Goal: Task Accomplishment & Management: Manage account settings

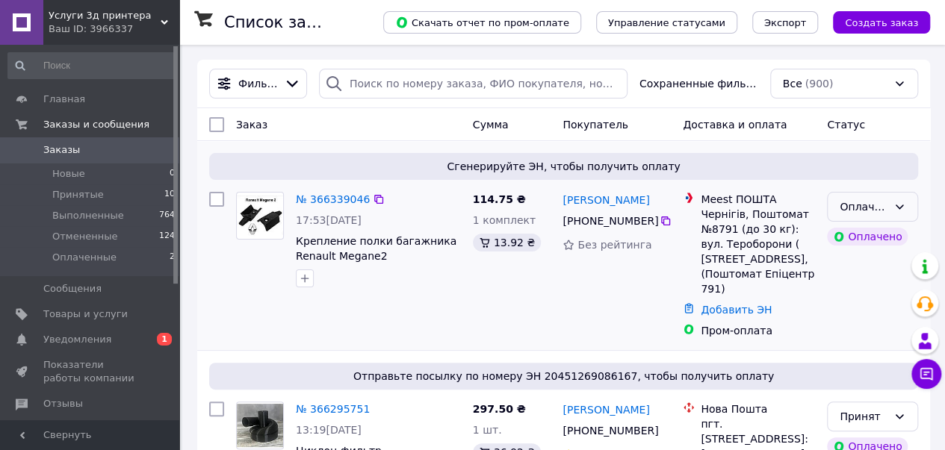
click at [856, 207] on div "Оплаченный" at bounding box center [863, 207] width 48 height 16
click at [854, 237] on li "Принят" at bounding box center [872, 239] width 90 height 27
click at [332, 201] on link "№ 366339046" at bounding box center [333, 199] width 74 height 12
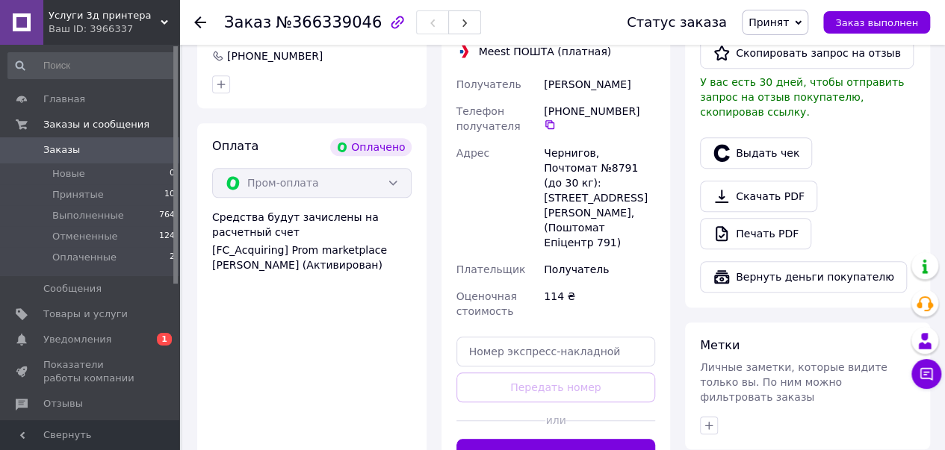
scroll to position [523, 0]
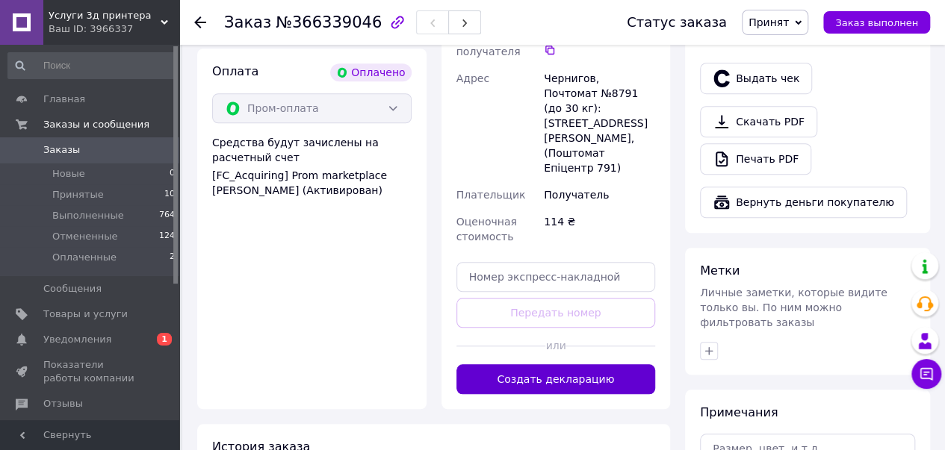
click at [553, 364] on button "Создать декларацию" at bounding box center [555, 379] width 199 height 30
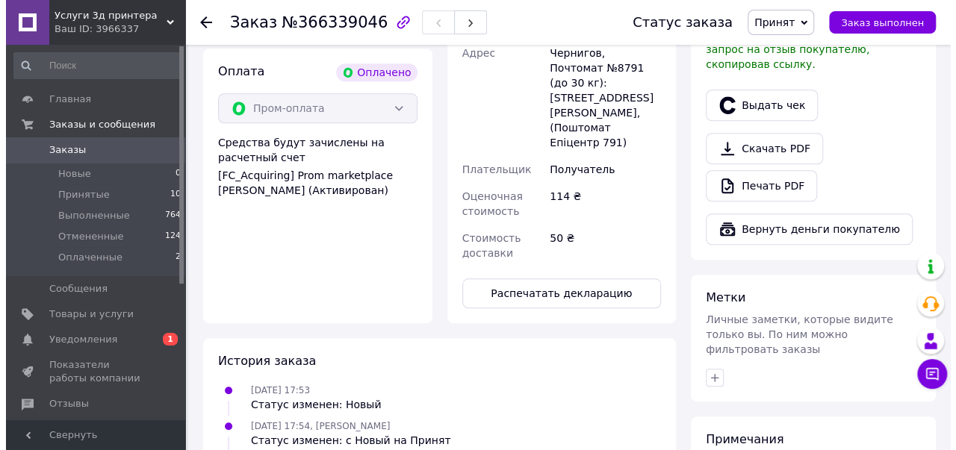
scroll to position [448, 0]
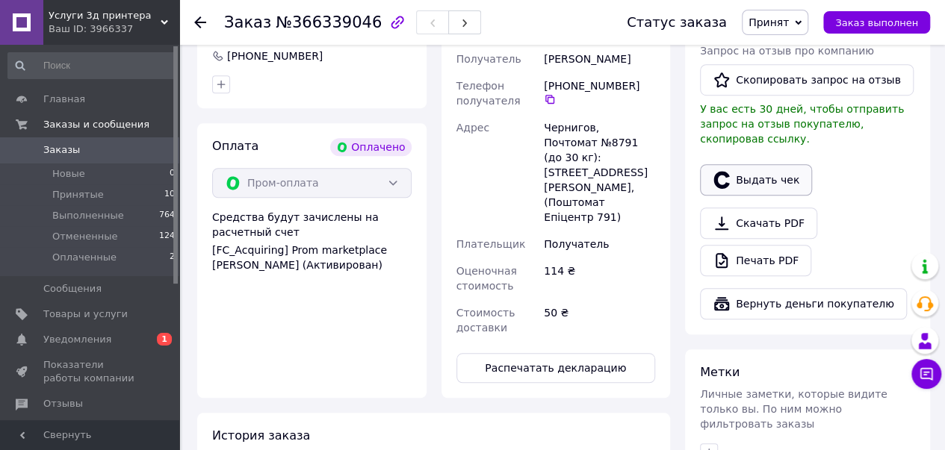
click at [780, 164] on button "Выдать чек" at bounding box center [756, 179] width 112 height 31
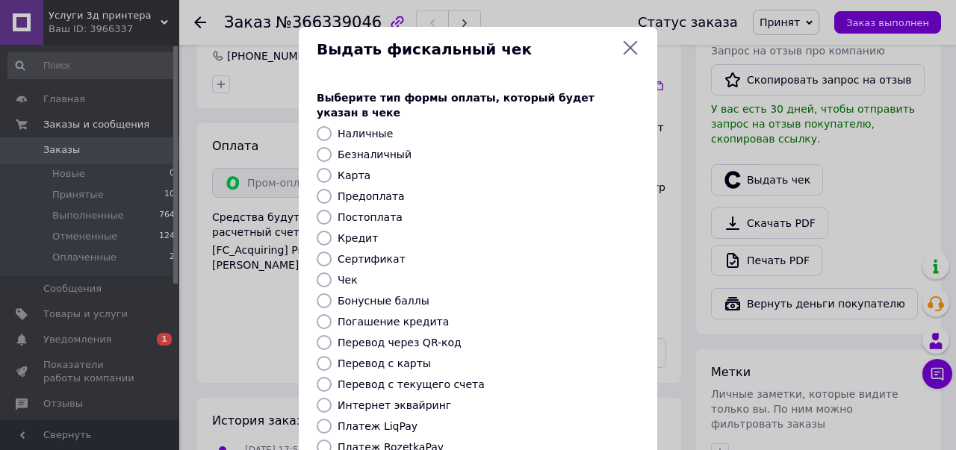
click at [323, 189] on input "Предоплата" at bounding box center [324, 196] width 15 height 15
radio input "true"
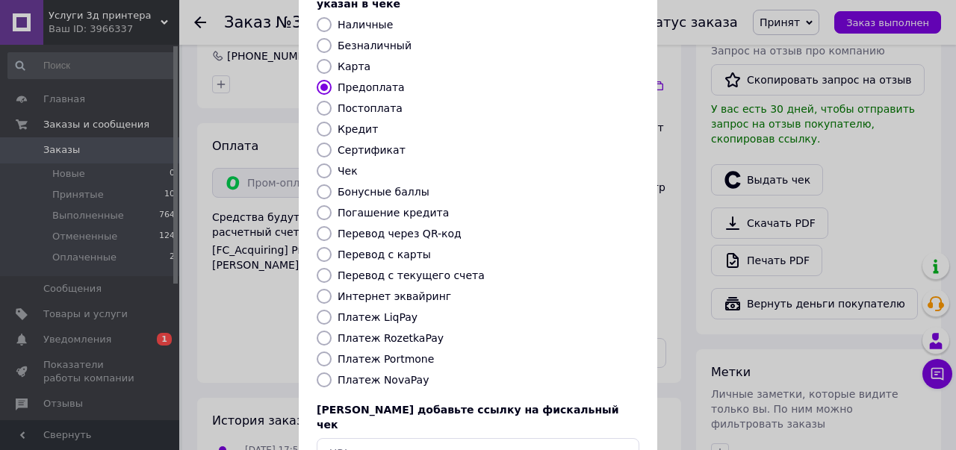
scroll to position [190, 0]
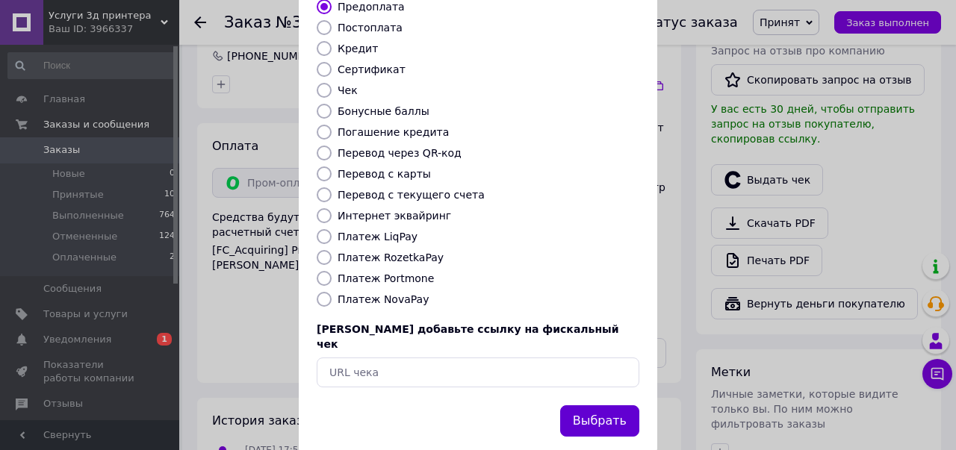
click at [601, 405] on button "Выбрать" at bounding box center [599, 421] width 79 height 32
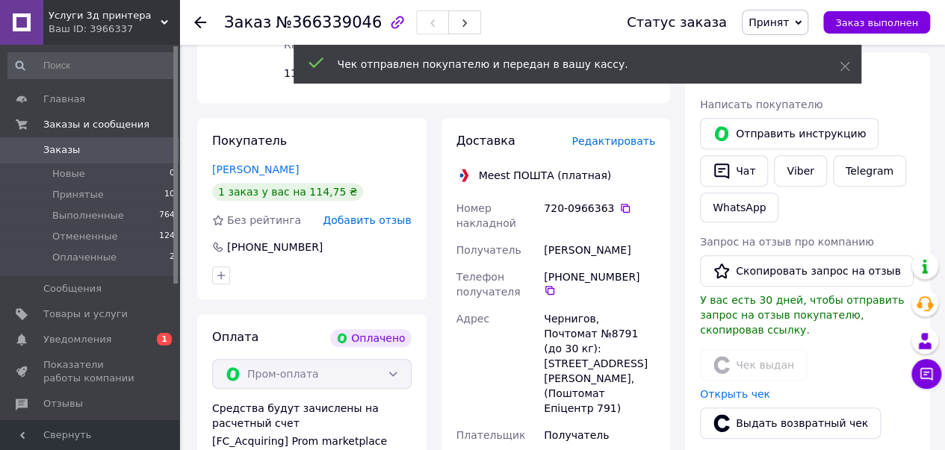
scroll to position [224, 0]
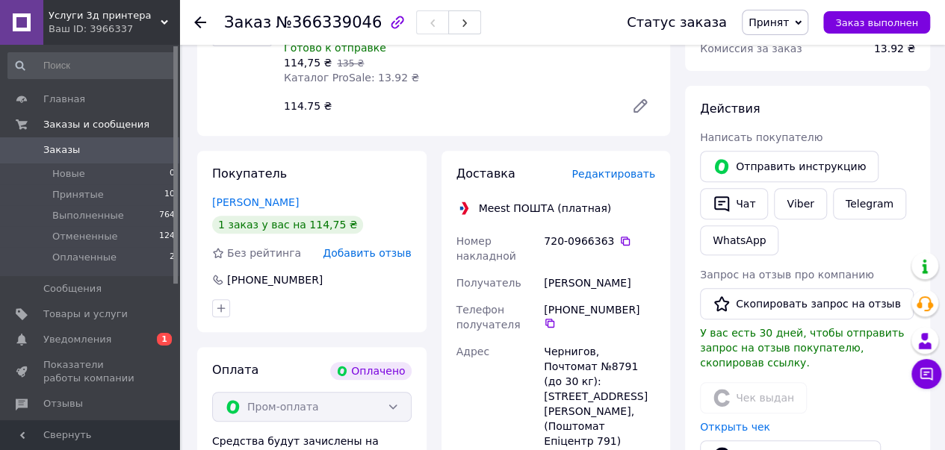
click at [204, 24] on icon at bounding box center [200, 22] width 12 height 12
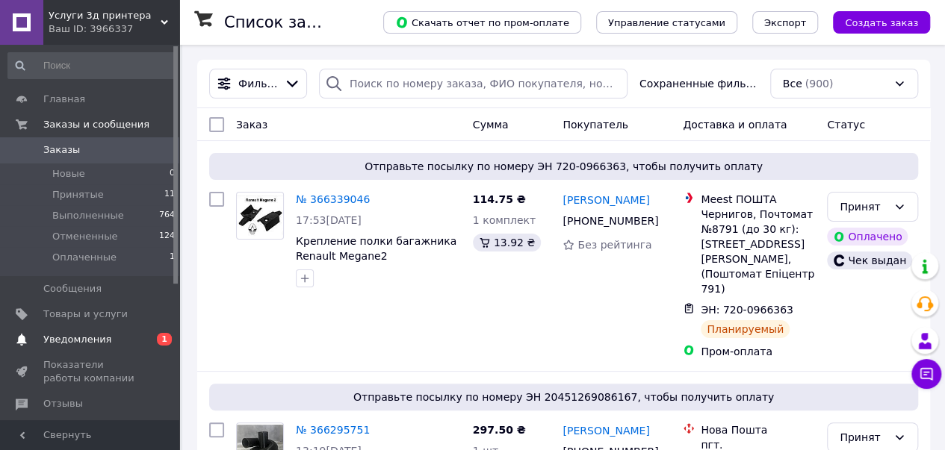
click at [131, 341] on span "Уведомления" at bounding box center [90, 339] width 95 height 13
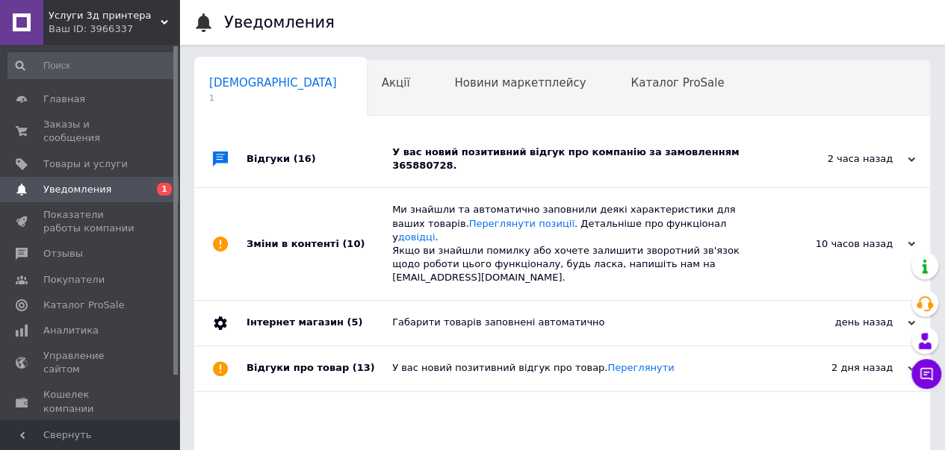
scroll to position [0, 4]
click at [497, 150] on div "У вас новий позитивний відгук про компанію за замовленням 365880728." at bounding box center [578, 159] width 373 height 27
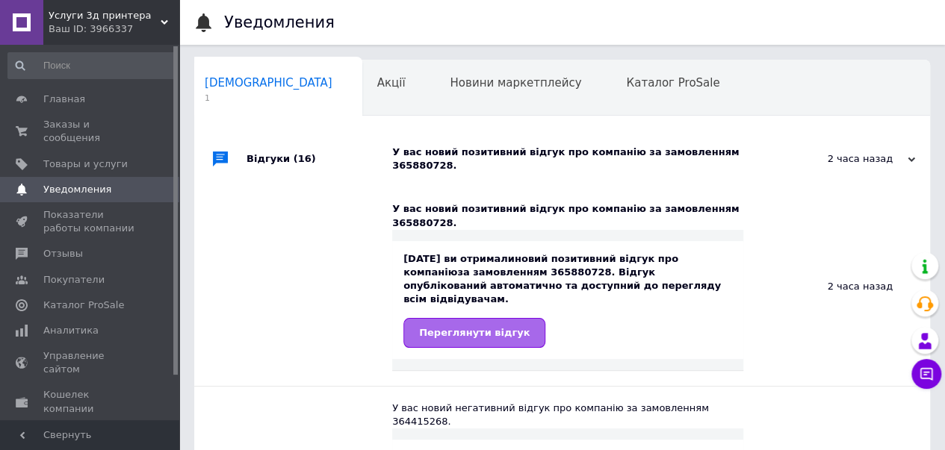
click at [474, 327] on span "Переглянути відгук" at bounding box center [474, 332] width 111 height 11
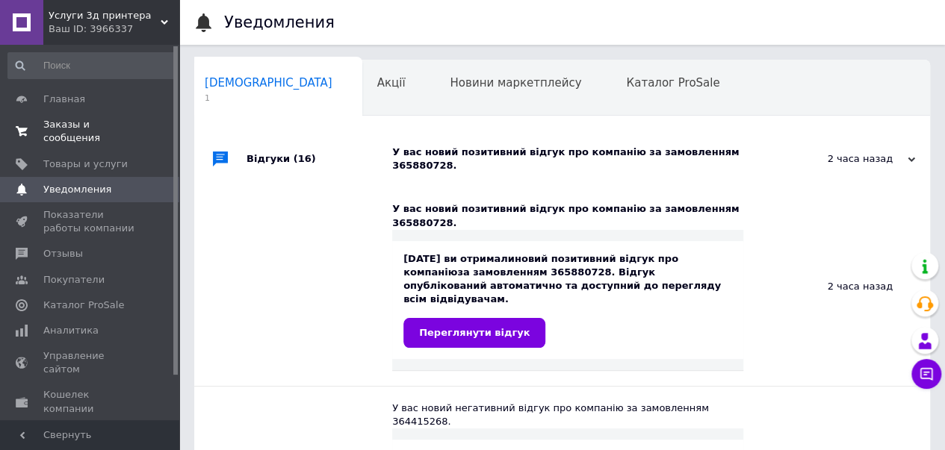
click at [128, 125] on span "Заказы и сообщения" at bounding box center [90, 131] width 95 height 27
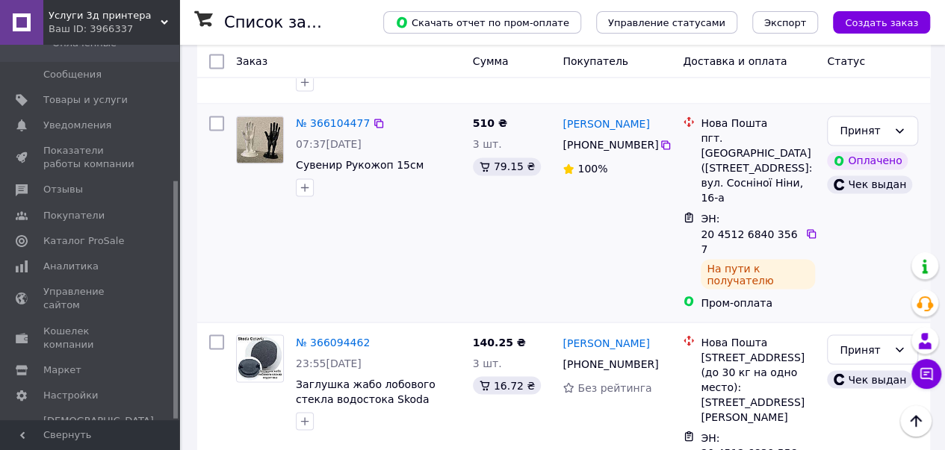
scroll to position [1195, 0]
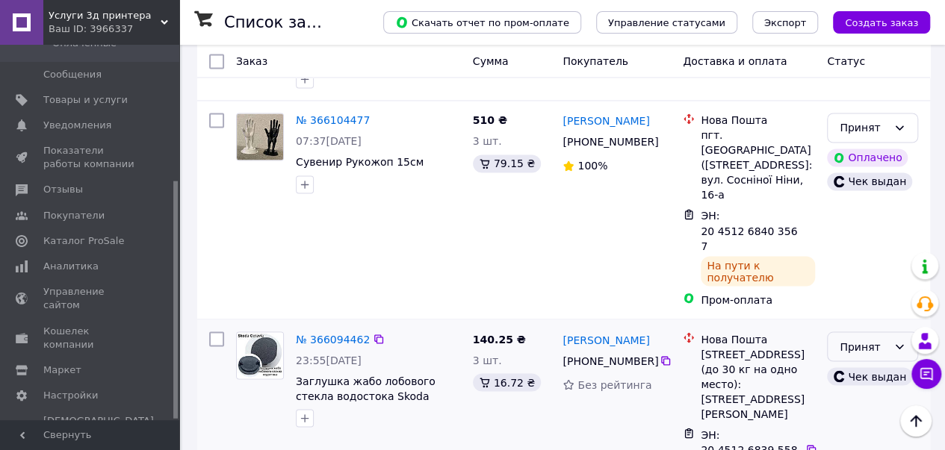
click at [863, 338] on div "Принят" at bounding box center [863, 346] width 48 height 16
click at [861, 225] on li "Выполнен" at bounding box center [872, 229] width 90 height 27
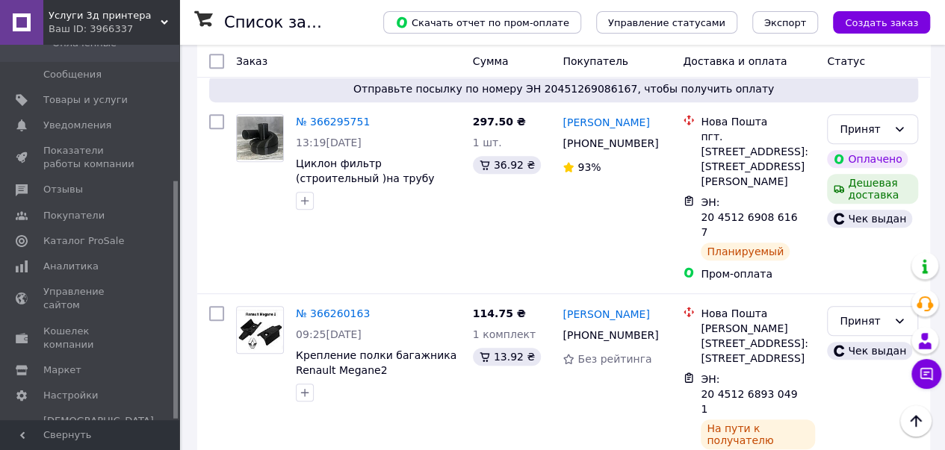
scroll to position [0, 0]
